Goal: Task Accomplishment & Management: Manage account settings

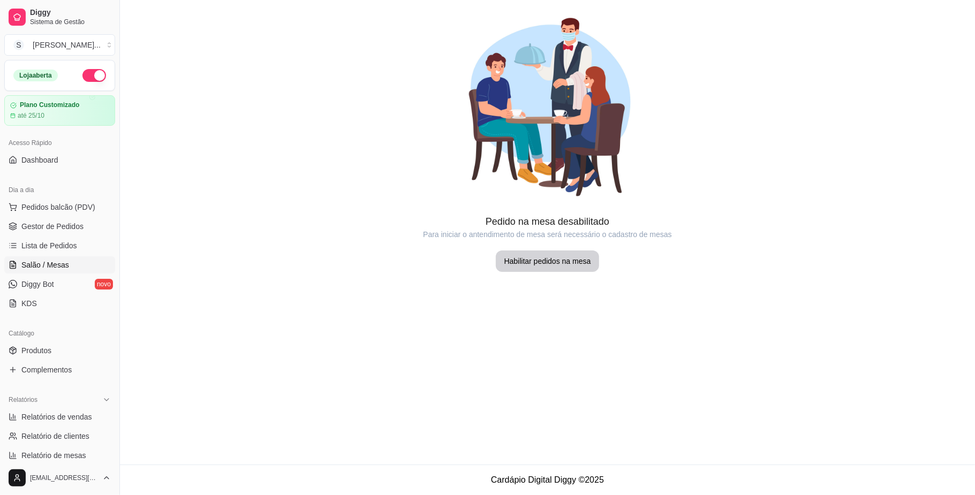
click at [25, 217] on ul "Pedidos balcão (PDV) Gestor de Pedidos Lista de Pedidos Salão / Mesas Diggy Bot…" at bounding box center [59, 256] width 111 height 114
click at [27, 210] on span "Pedidos balcão (PDV)" at bounding box center [58, 207] width 74 height 11
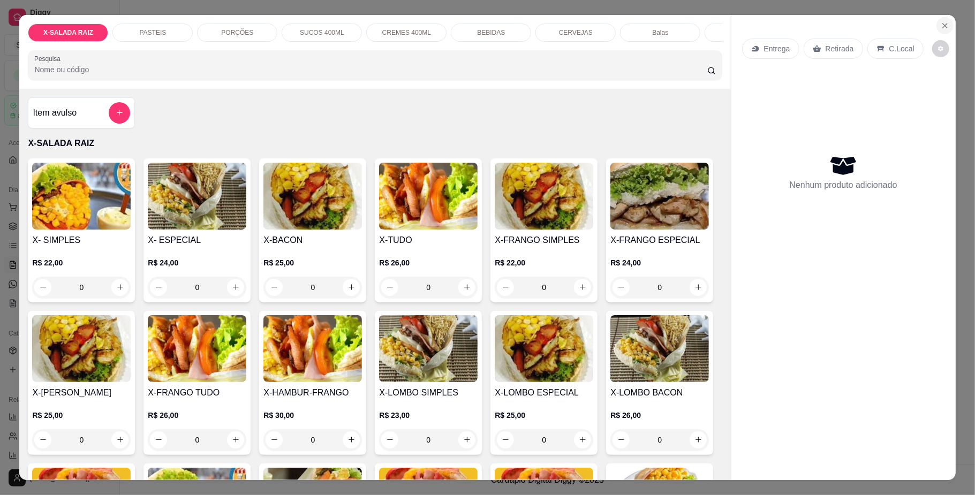
click at [937, 22] on button "Close" at bounding box center [945, 25] width 17 height 17
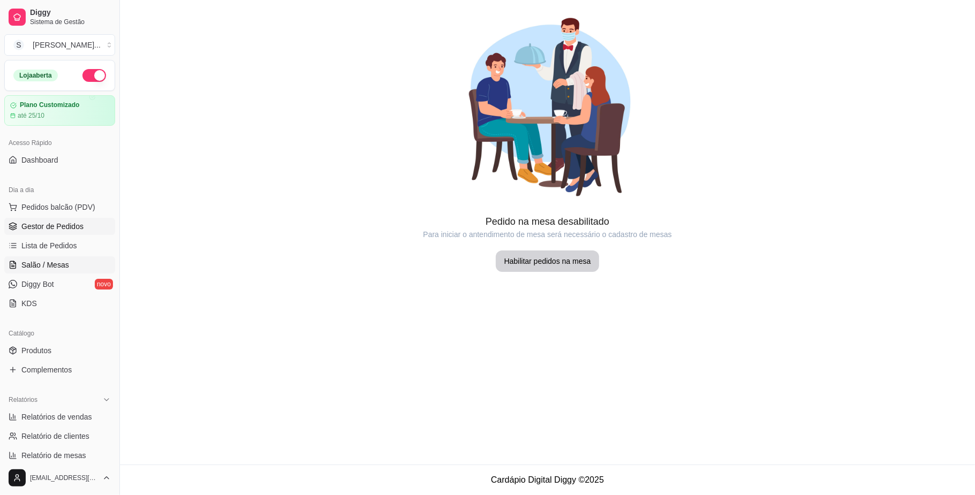
click at [31, 225] on span "Gestor de Pedidos" at bounding box center [52, 226] width 62 height 11
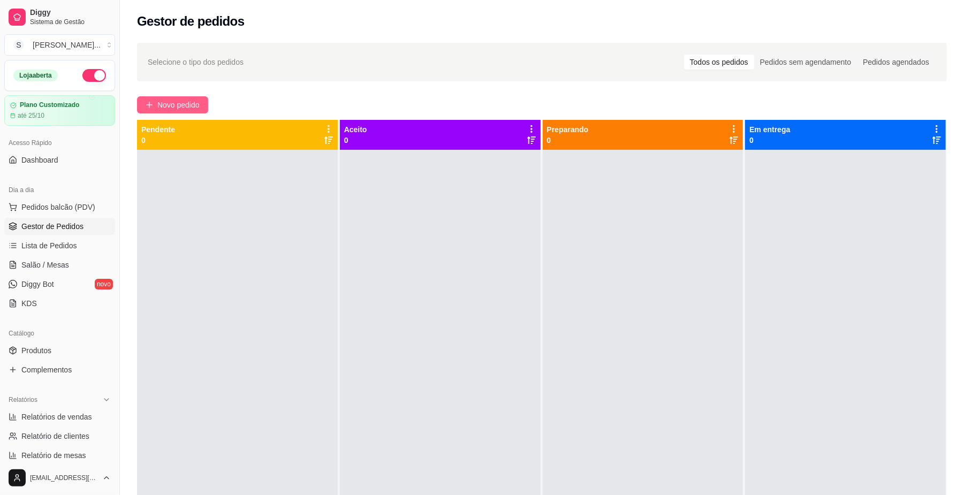
click at [146, 105] on icon "plus" at bounding box center [149, 104] width 7 height 7
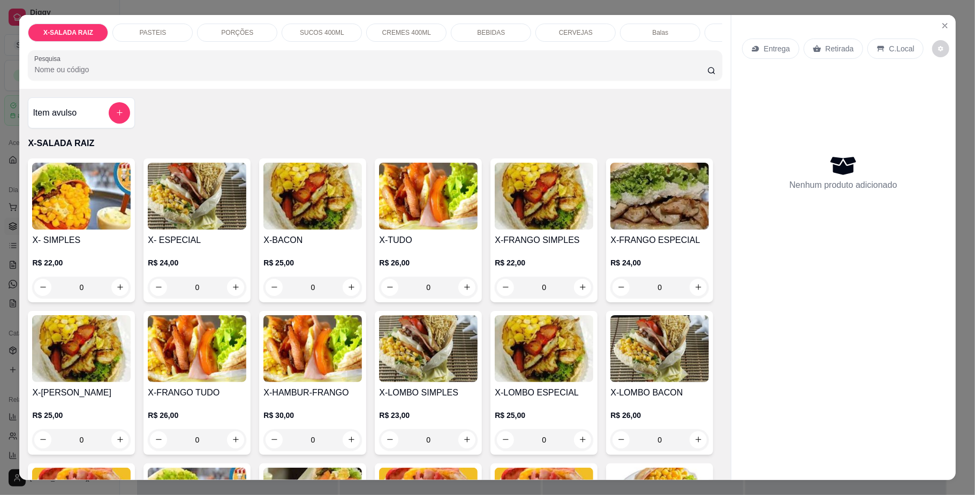
click at [124, 75] on input "Pesquisa" at bounding box center [370, 69] width 673 height 11
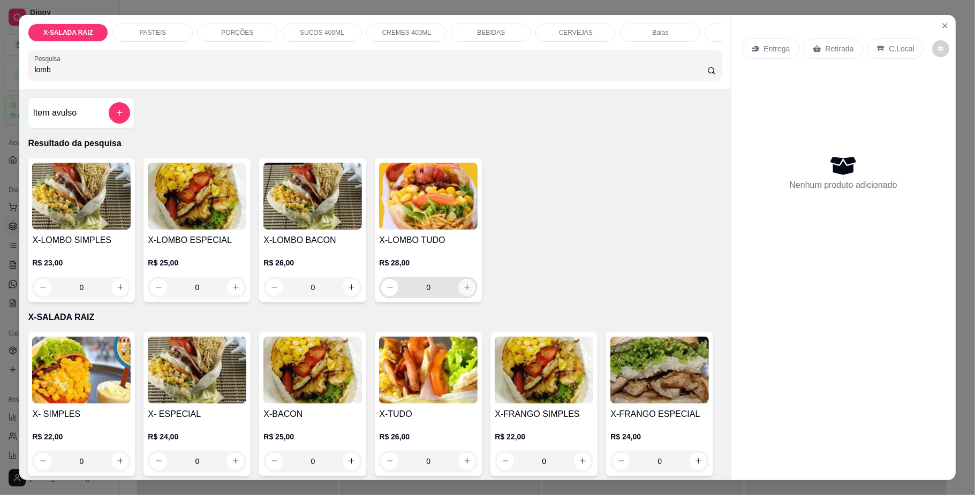
type input "lomb"
click at [463, 291] on icon "increase-product-quantity" at bounding box center [467, 287] width 8 height 8
type input "1"
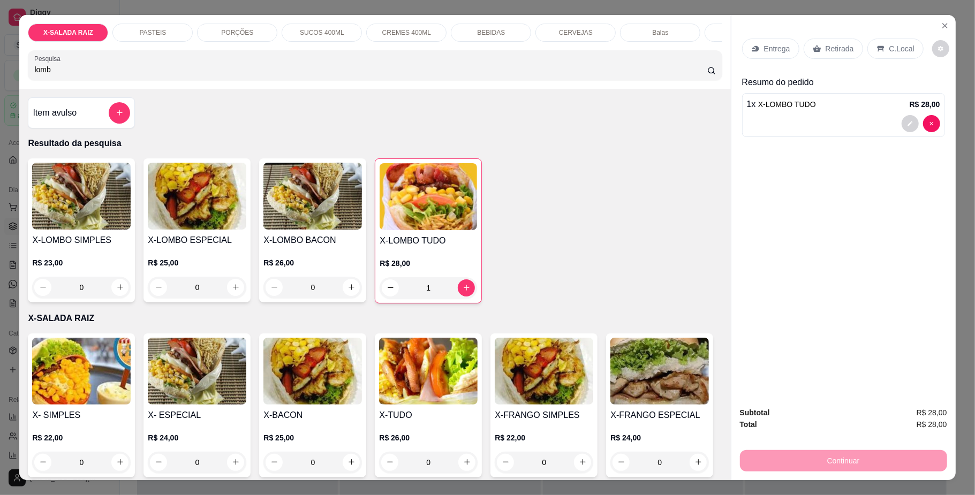
click at [496, 31] on p "BEBIDAS" at bounding box center [491, 32] width 28 height 9
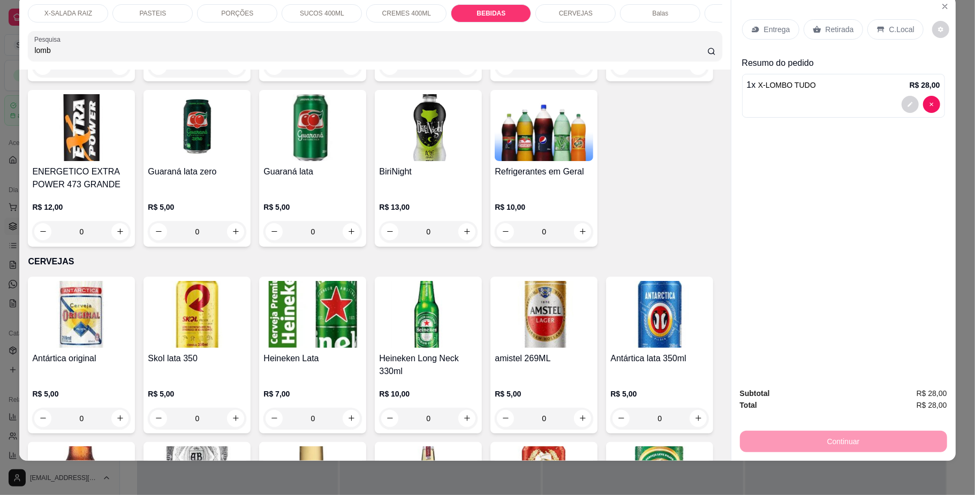
click at [78, 5] on div "X-SALADA RAIZ" at bounding box center [68, 13] width 80 height 18
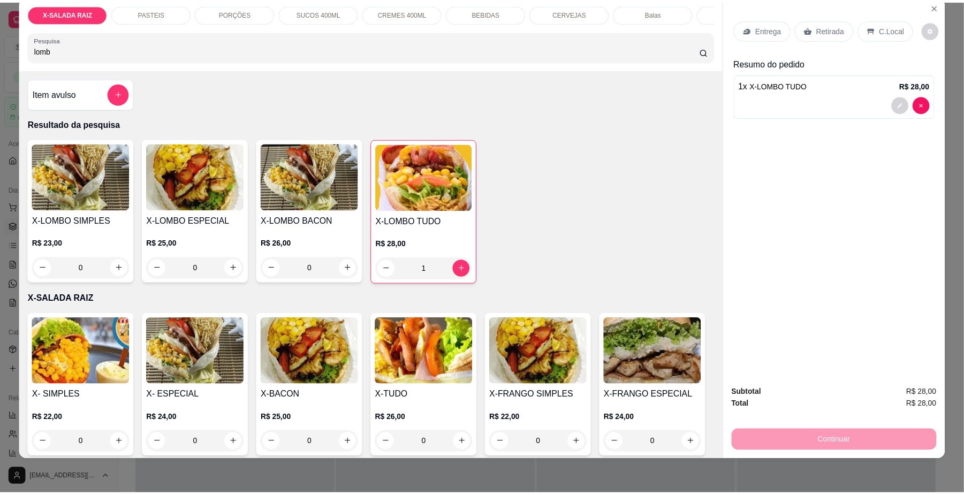
scroll to position [0, 0]
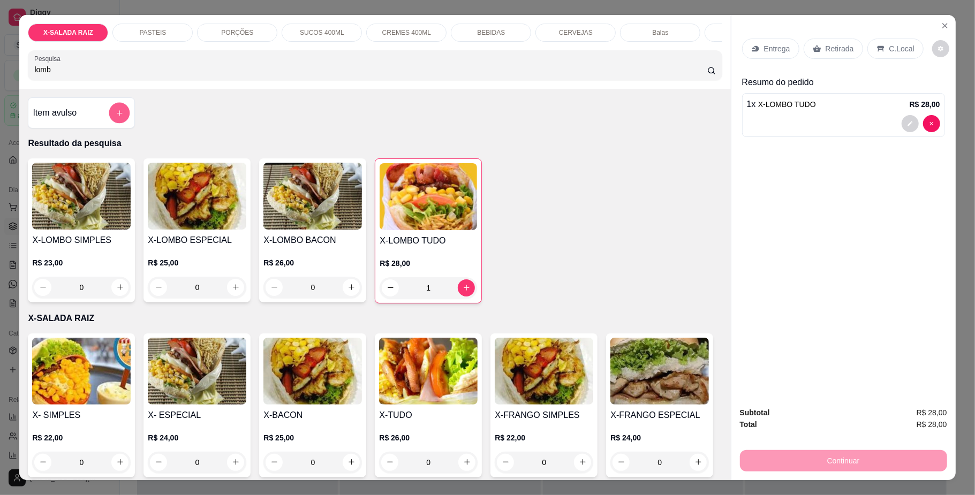
click at [117, 116] on icon "add-separate-item" at bounding box center [119, 112] width 5 height 5
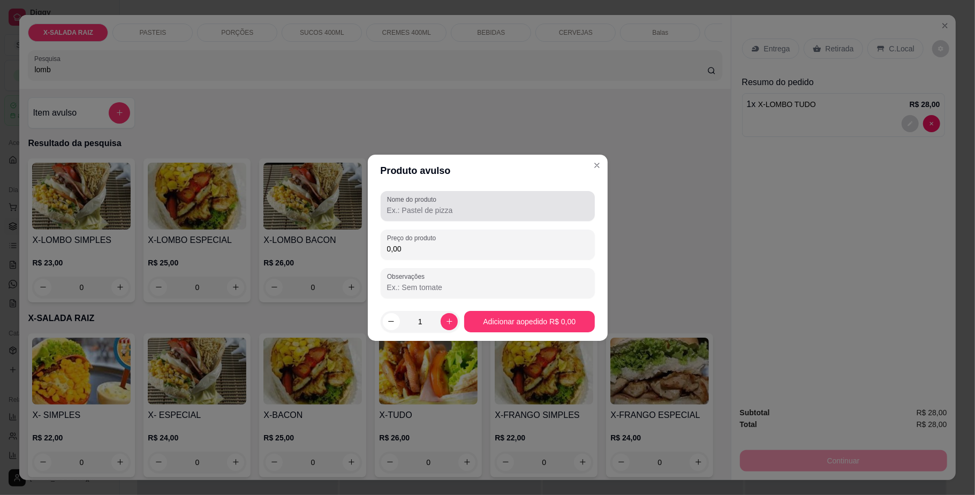
click at [447, 217] on div "Nome do produto" at bounding box center [488, 206] width 214 height 30
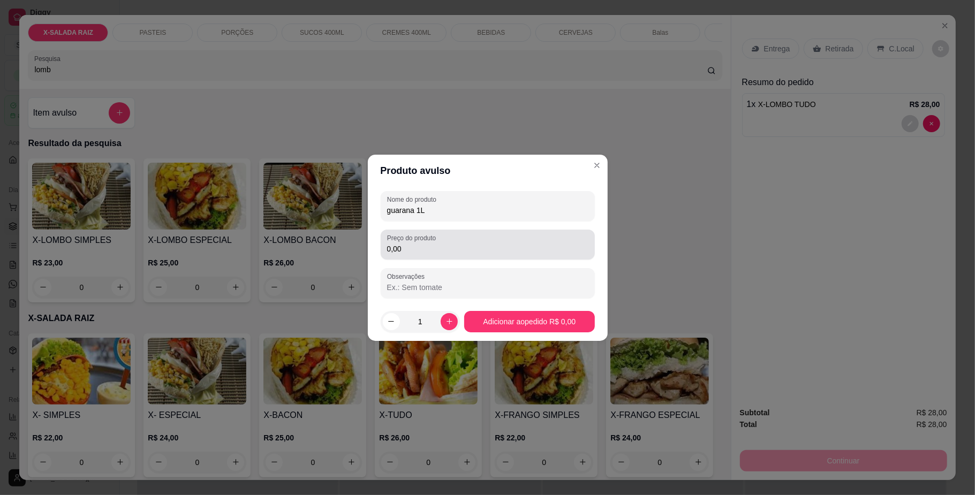
type input "guarana 1L"
click at [453, 245] on input "0,00" at bounding box center [487, 249] width 201 height 11
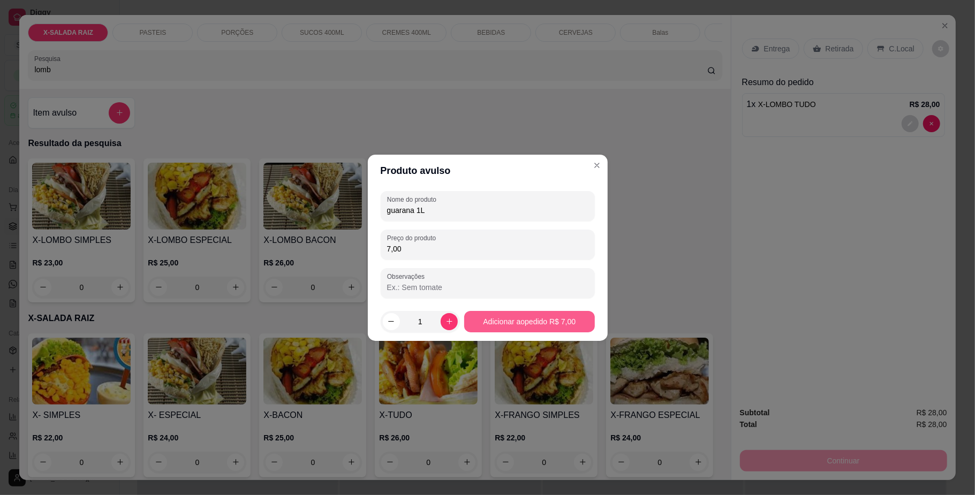
type input "7,00"
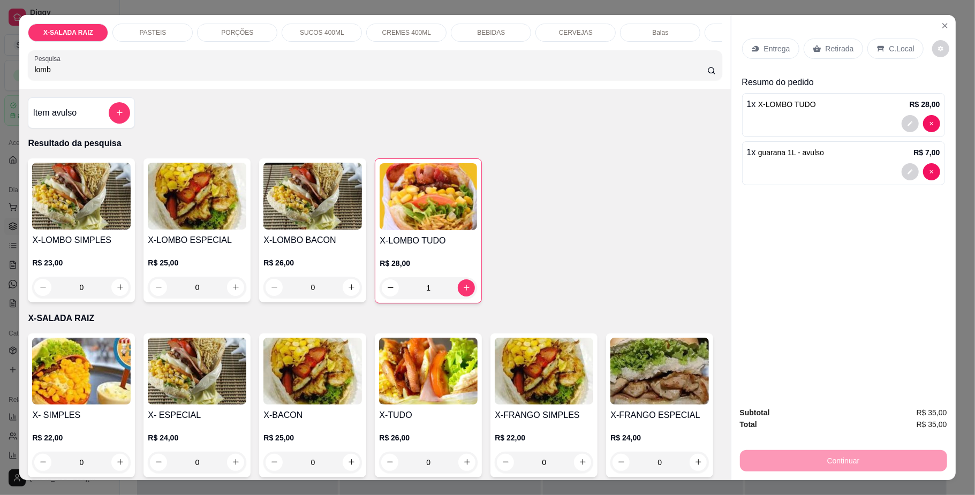
click at [919, 42] on div "Entrega Retirada C.Local" at bounding box center [843, 48] width 203 height 37
click at [938, 48] on icon "decrease-product-quantity" at bounding box center [941, 49] width 6 height 6
click at [829, 63] on div "Entrega Retirada C.Local" at bounding box center [843, 48] width 203 height 37
click at [807, 43] on div "Retirada" at bounding box center [833, 49] width 59 height 20
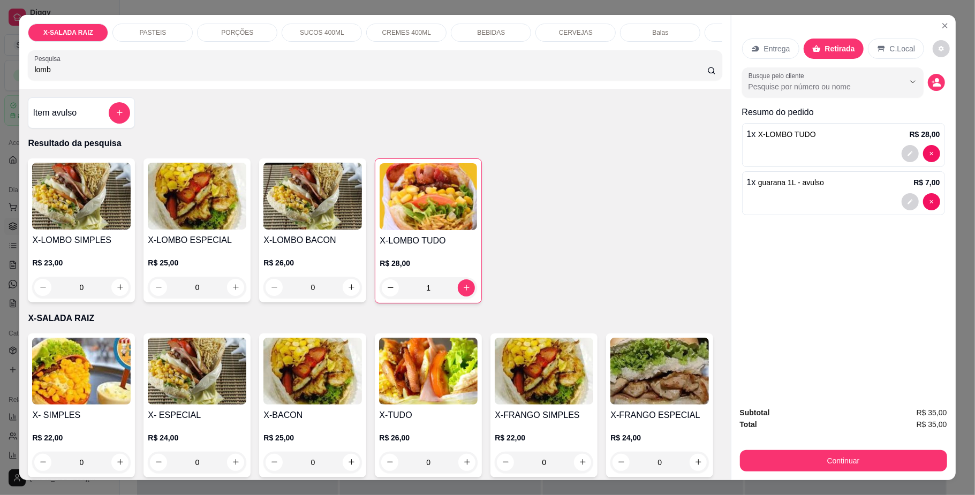
click at [762, 41] on div "Entrega" at bounding box center [770, 49] width 57 height 20
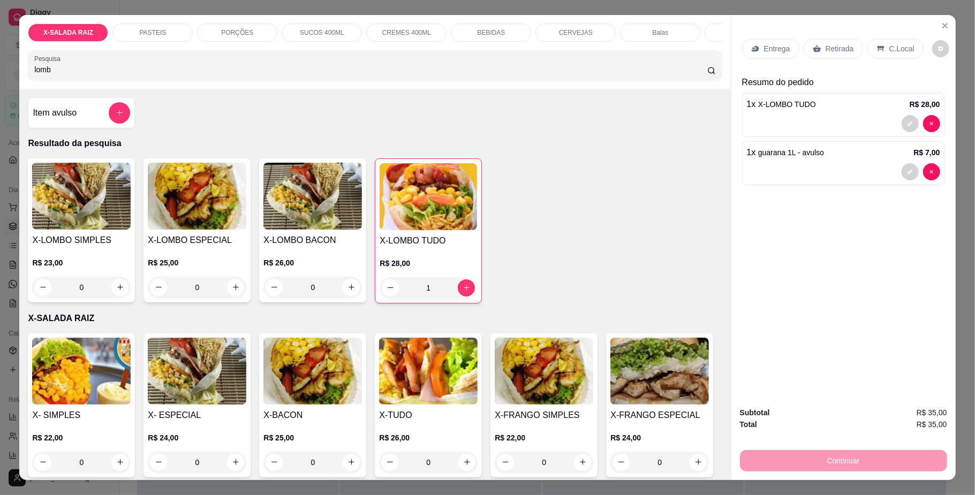
click at [776, 41] on div "Entrega" at bounding box center [770, 49] width 57 height 20
click at [764, 51] on p "Entrega" at bounding box center [777, 48] width 26 height 11
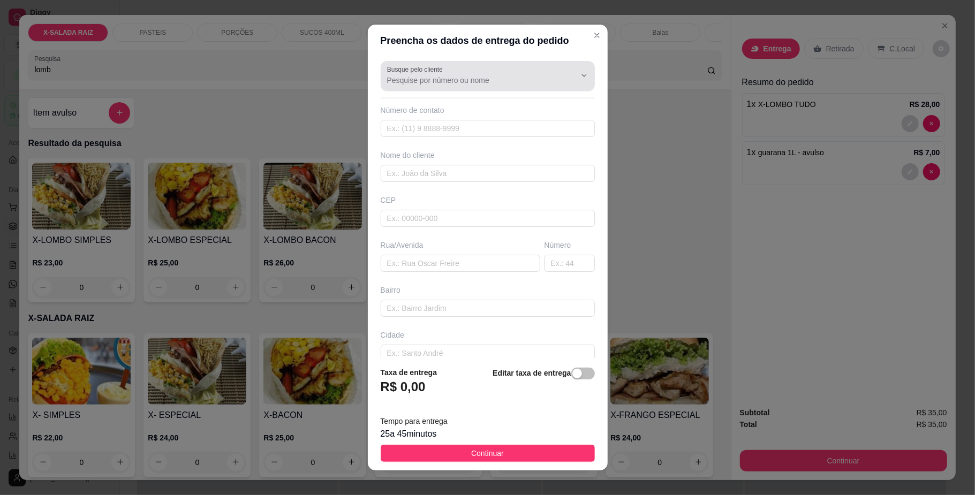
click at [559, 84] on div at bounding box center [576, 75] width 34 height 20
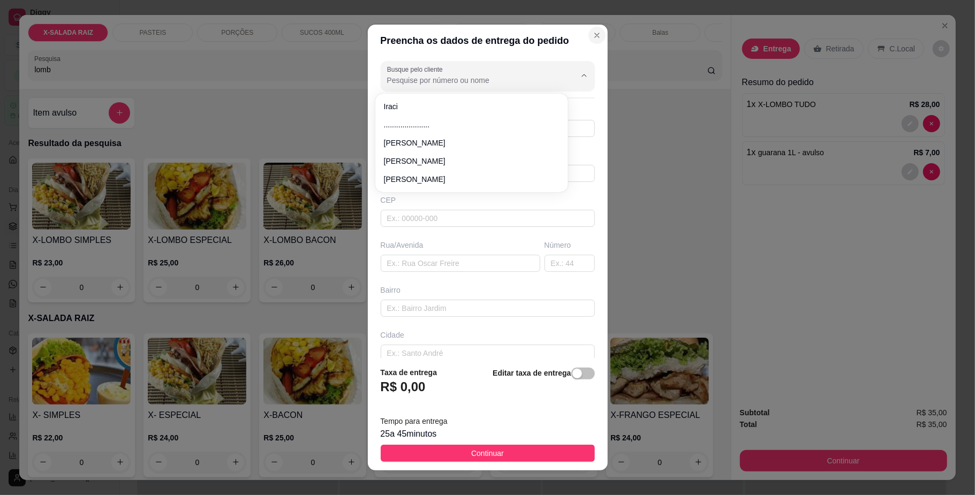
click at [589, 39] on button "Close" at bounding box center [597, 35] width 17 height 17
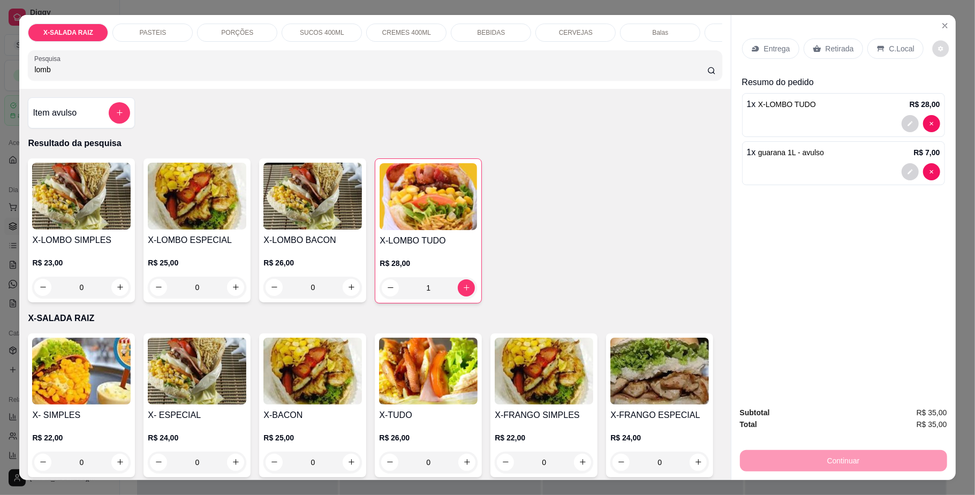
click at [938, 47] on icon "decrease-product-quantity" at bounding box center [940, 48] width 5 height 5
click at [898, 202] on div "Entrega Retirada C.Local Resumo do pedido 1 x X-LOMBO TUDO R$ 28,00 1 x guarana…" at bounding box center [844, 207] width 224 height 384
click at [832, 54] on p "Retirada" at bounding box center [840, 48] width 28 height 11
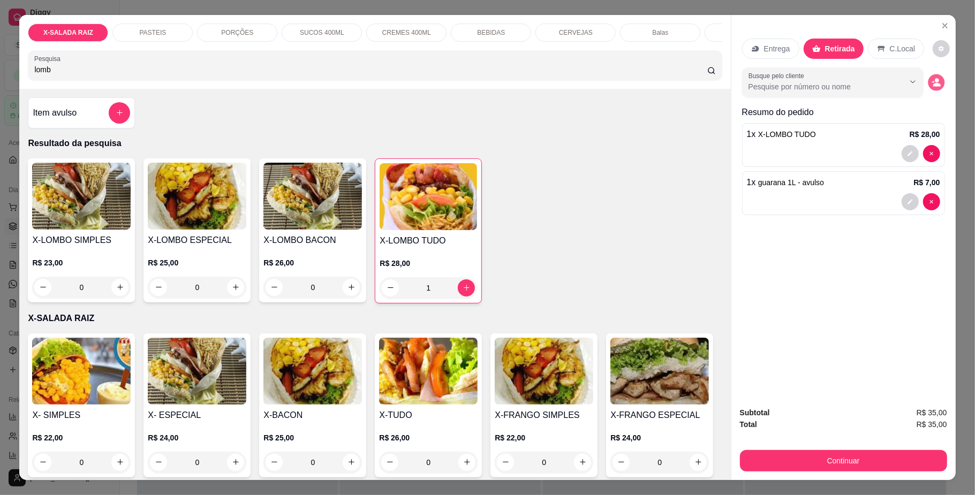
click at [932, 78] on icon "decrease-product-quantity" at bounding box center [936, 82] width 9 height 9
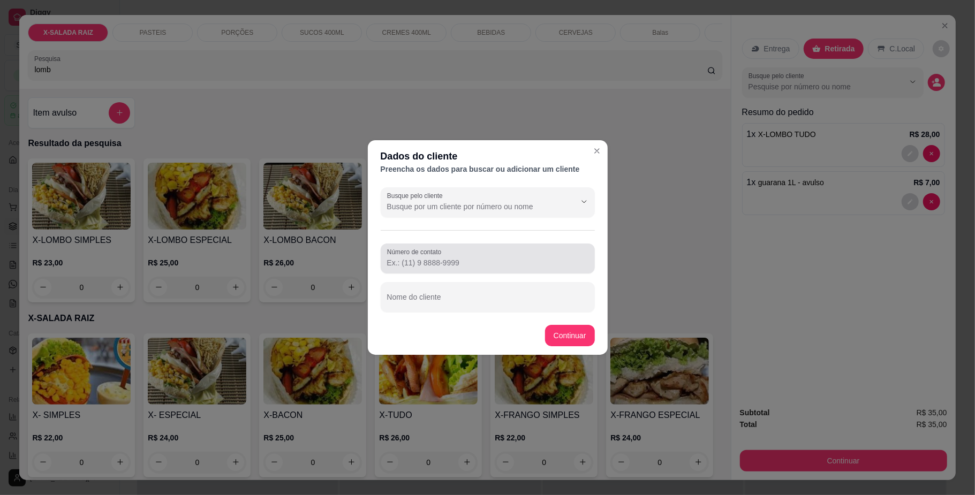
click at [414, 256] on label "Número de contato" at bounding box center [416, 251] width 58 height 9
click at [414, 258] on input "Número de contato" at bounding box center [487, 263] width 201 height 11
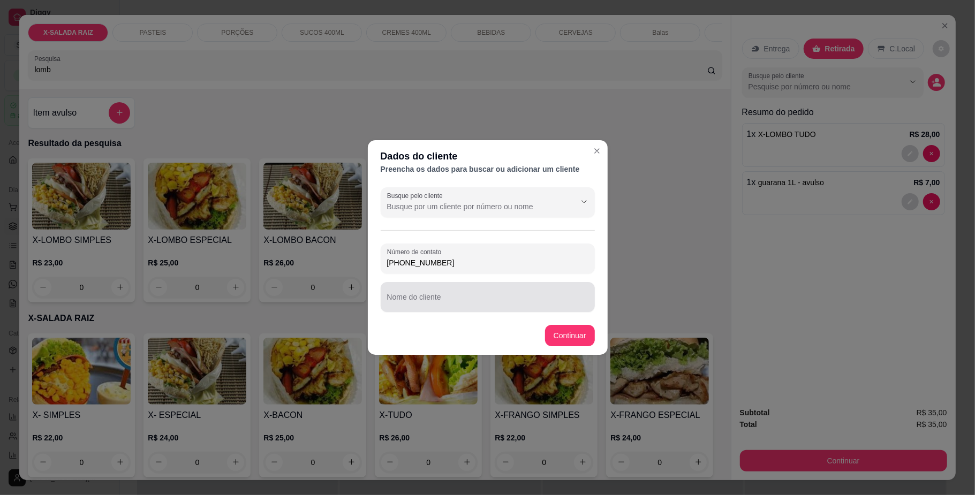
type input "[PHONE_NUMBER]"
click at [444, 300] on input "Nome do cliente" at bounding box center [487, 301] width 201 height 11
type input "[PERSON_NAME]"
click at [564, 326] on button "Continuar" at bounding box center [570, 336] width 48 height 21
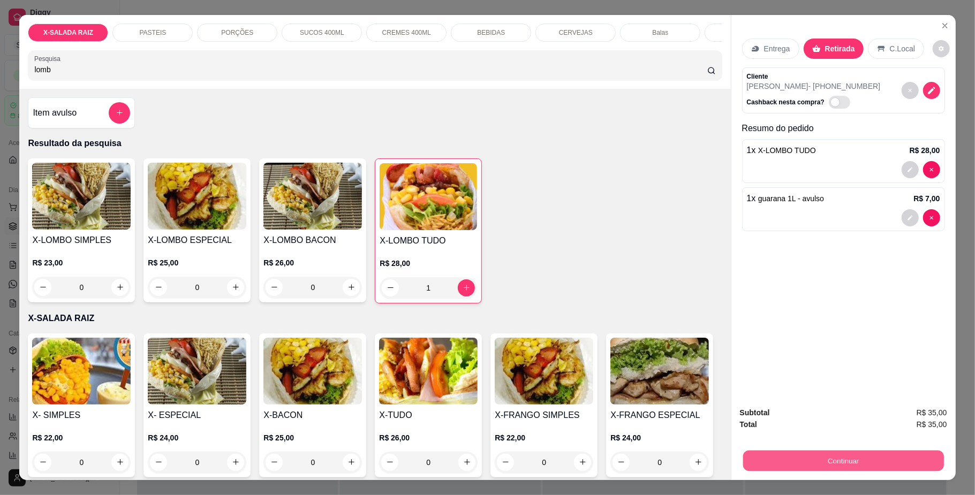
click at [864, 461] on button "Continuar" at bounding box center [843, 461] width 201 height 21
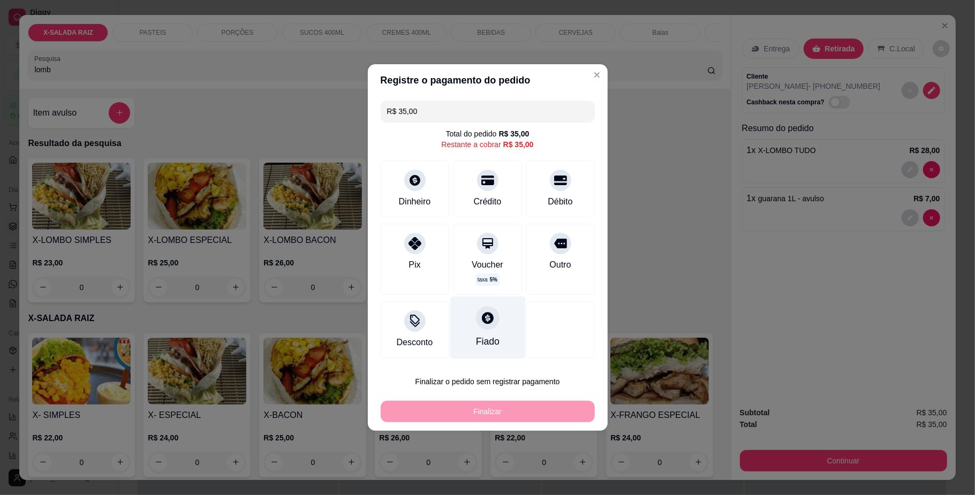
click at [489, 336] on div "Fiado" at bounding box center [488, 342] width 24 height 14
type input "R$ 0,00"
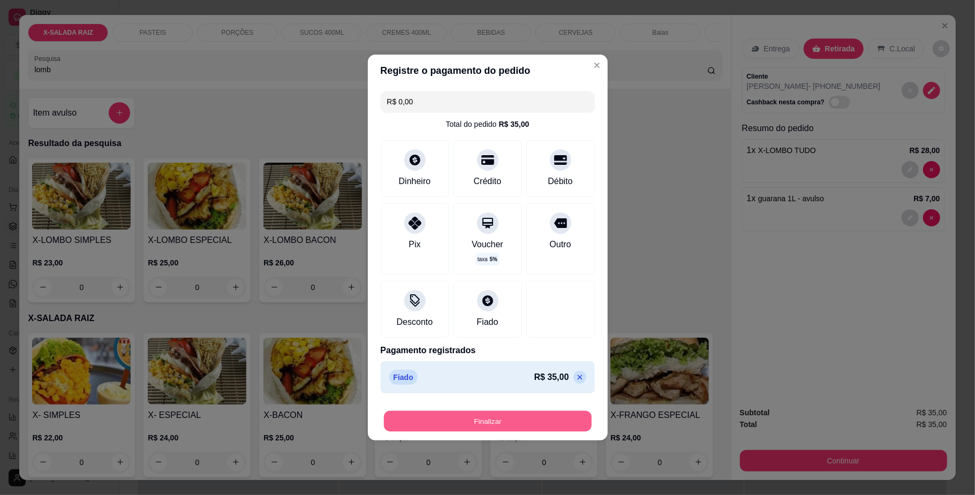
click at [489, 418] on button "Finalizar" at bounding box center [488, 421] width 208 height 21
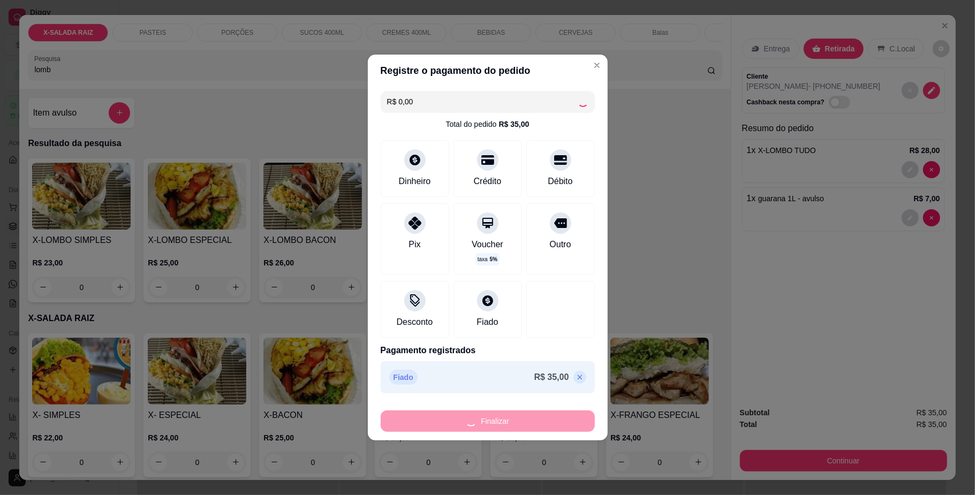
type input "0"
type input "-R$ 35,00"
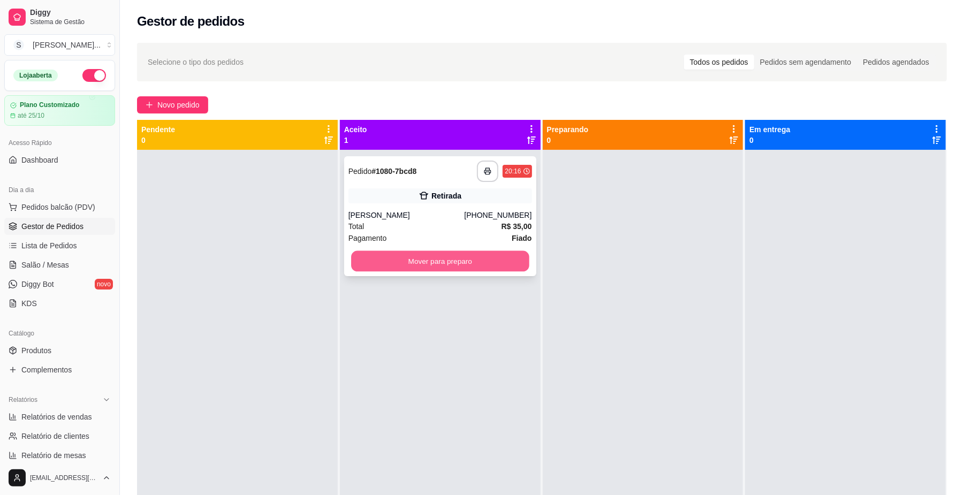
click at [422, 260] on button "Mover para preparo" at bounding box center [440, 261] width 178 height 21
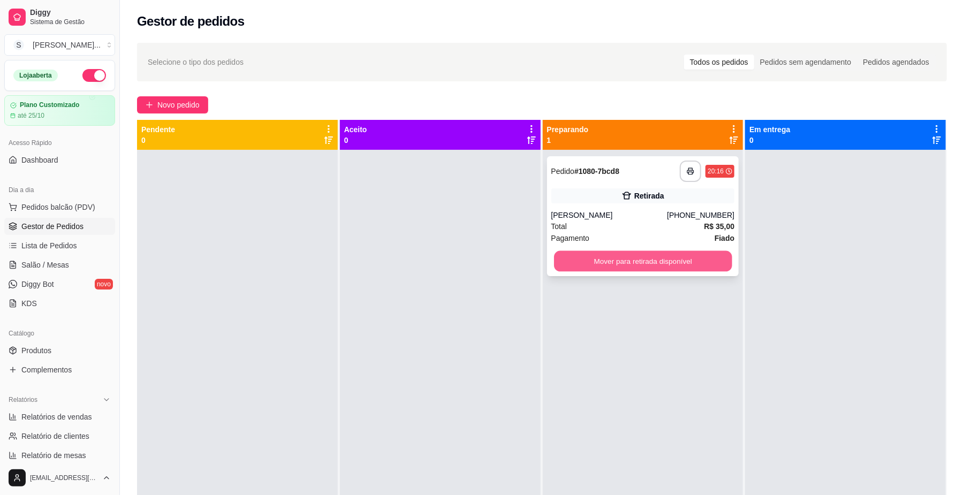
click at [640, 266] on button "Mover para retirada disponível" at bounding box center [643, 261] width 178 height 21
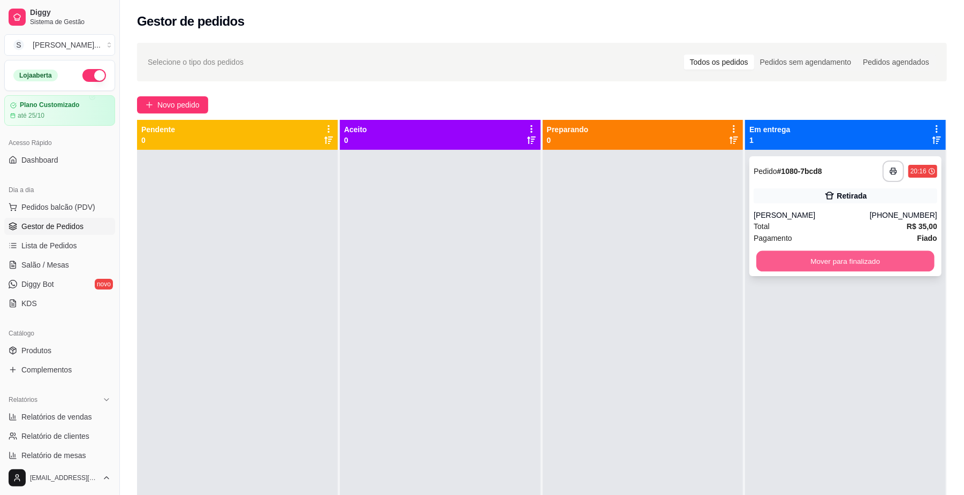
click at [787, 253] on button "Mover para finalizado" at bounding box center [846, 261] width 178 height 21
